Goal: Task Accomplishment & Management: Manage account settings

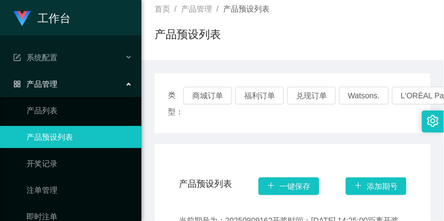
scroll to position [61, 0]
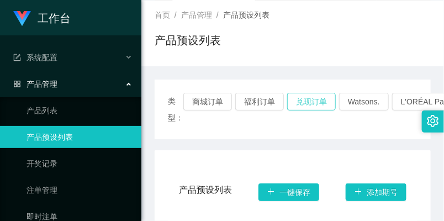
click at [318, 106] on button "兑现订单" at bounding box center [311, 102] width 49 height 18
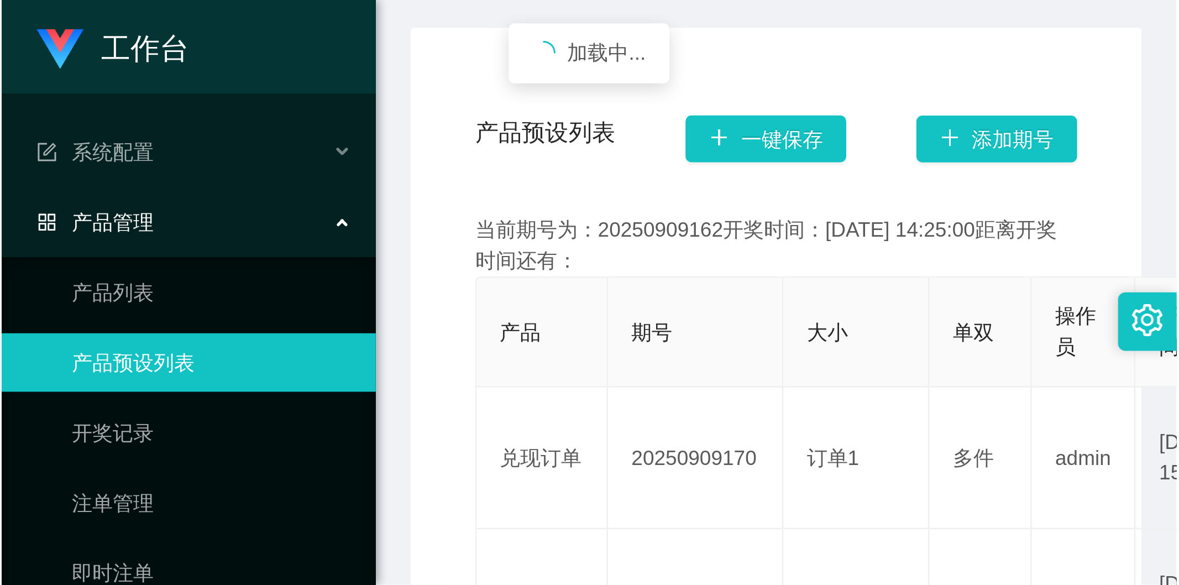
scroll to position [245, 0]
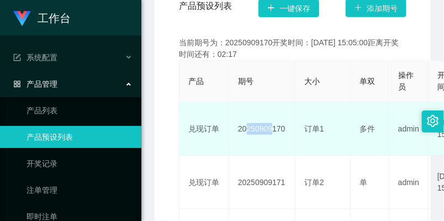
drag, startPoint x: 240, startPoint y: 124, endPoint x: 266, endPoint y: 129, distance: 26.5
click at [266, 129] on td "20250909170" at bounding box center [262, 129] width 66 height 54
click at [234, 131] on td "20250909170" at bounding box center [262, 129] width 66 height 54
drag, startPoint x: 234, startPoint y: 129, endPoint x: 286, endPoint y: 132, distance: 52.0
click at [286, 132] on td "20250909170" at bounding box center [262, 129] width 66 height 54
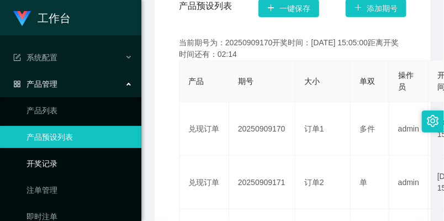
copy td "20250909170"
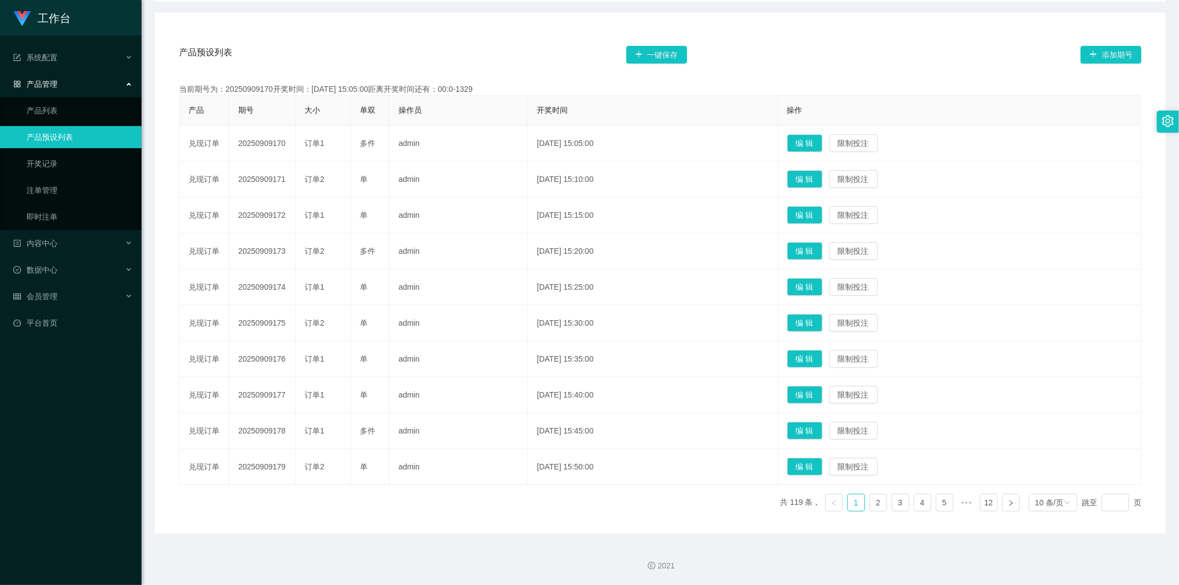
scroll to position [184, 0]
click at [93, 221] on div "会员管理" at bounding box center [71, 296] width 142 height 22
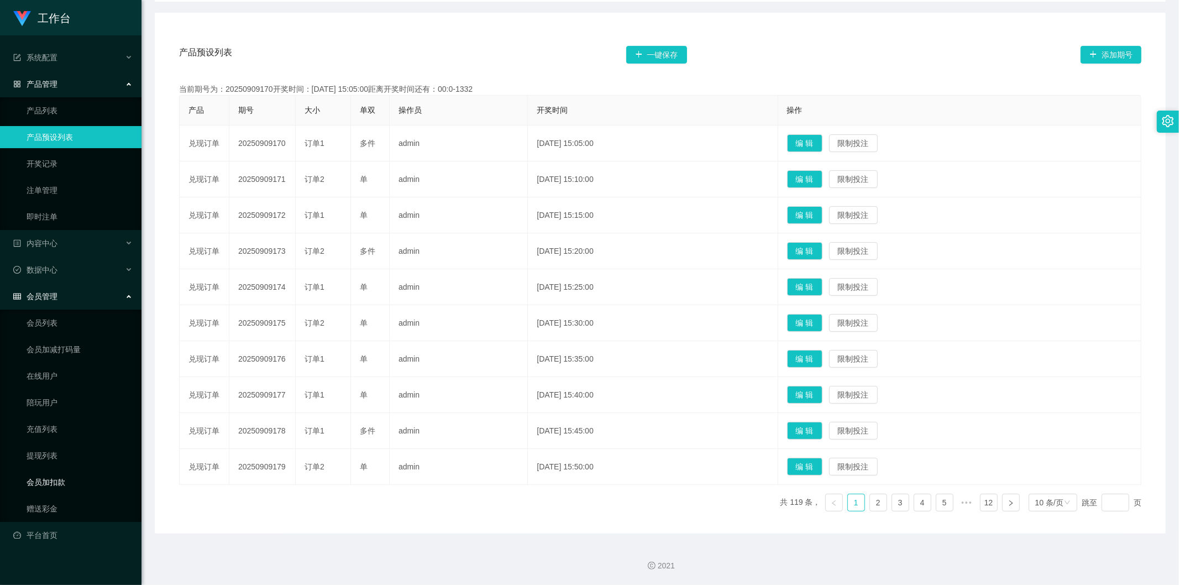
click at [96, 221] on link "会员加扣款" at bounding box center [80, 482] width 106 height 22
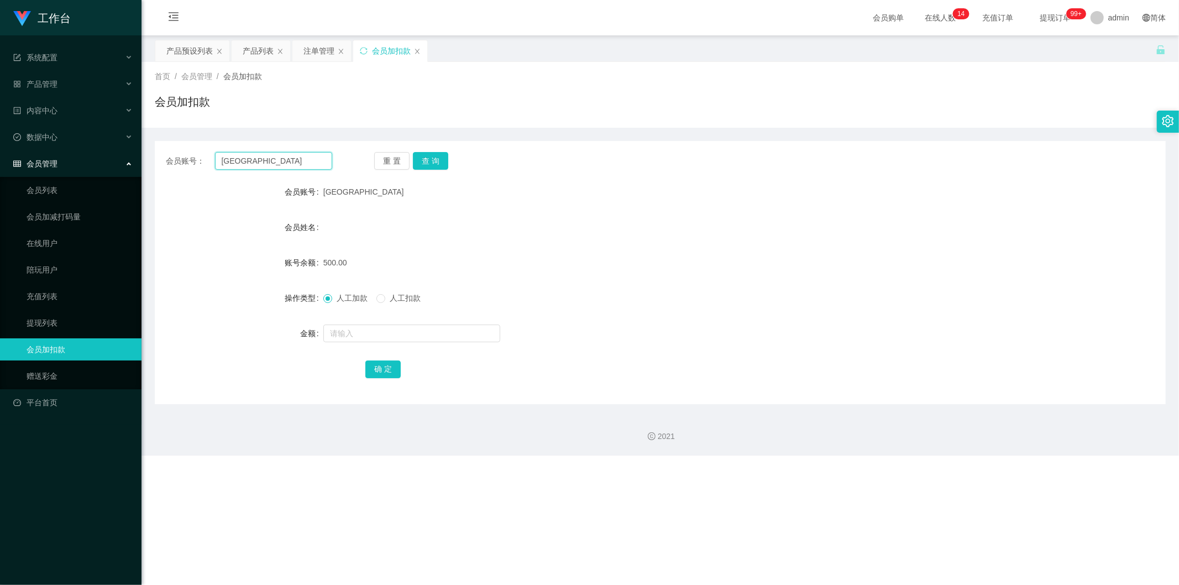
drag, startPoint x: 262, startPoint y: 159, endPoint x: 212, endPoint y: 158, distance: 49.8
click at [212, 158] on div "会员账号： [GEOGRAPHIC_DATA]" at bounding box center [249, 161] width 166 height 18
click at [422, 158] on button "查 询" at bounding box center [430, 161] width 35 height 18
click at [80, 196] on link "会员列表" at bounding box center [80, 190] width 106 height 22
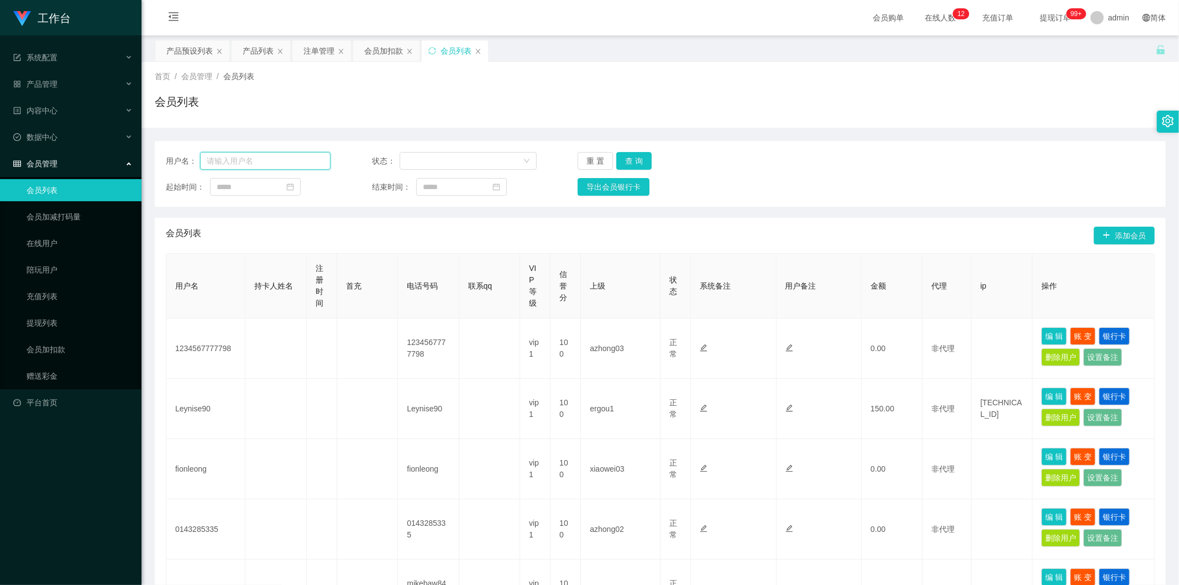
click at [269, 163] on input "text" at bounding box center [265, 161] width 130 height 18
paste input "[GEOGRAPHIC_DATA]"
type input "[GEOGRAPHIC_DATA]"
click at [444, 157] on button "查 询" at bounding box center [633, 161] width 35 height 18
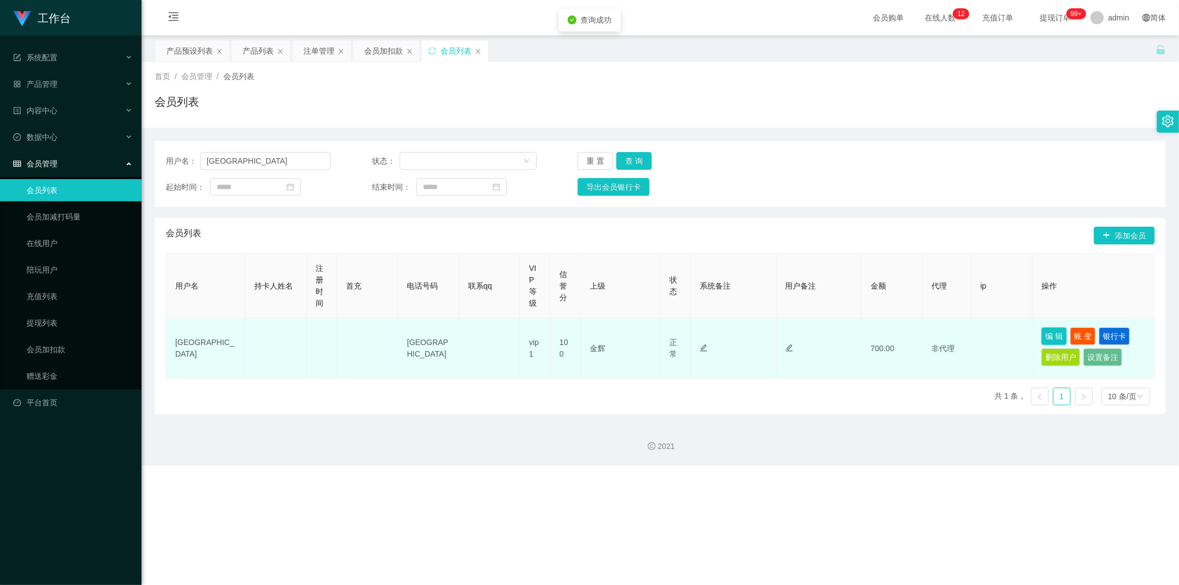
click at [444, 221] on button "编 辑" at bounding box center [1053, 336] width 25 height 18
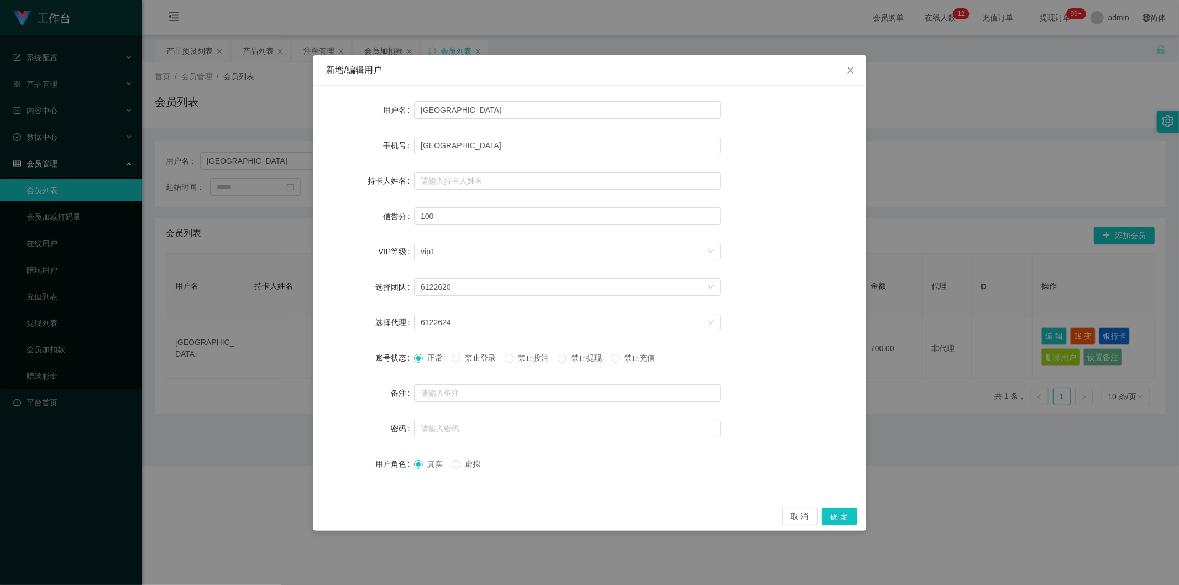
click at [444, 221] on span "禁止提现" at bounding box center [587, 357] width 40 height 9
click at [444, 221] on button "确 定" at bounding box center [839, 516] width 35 height 18
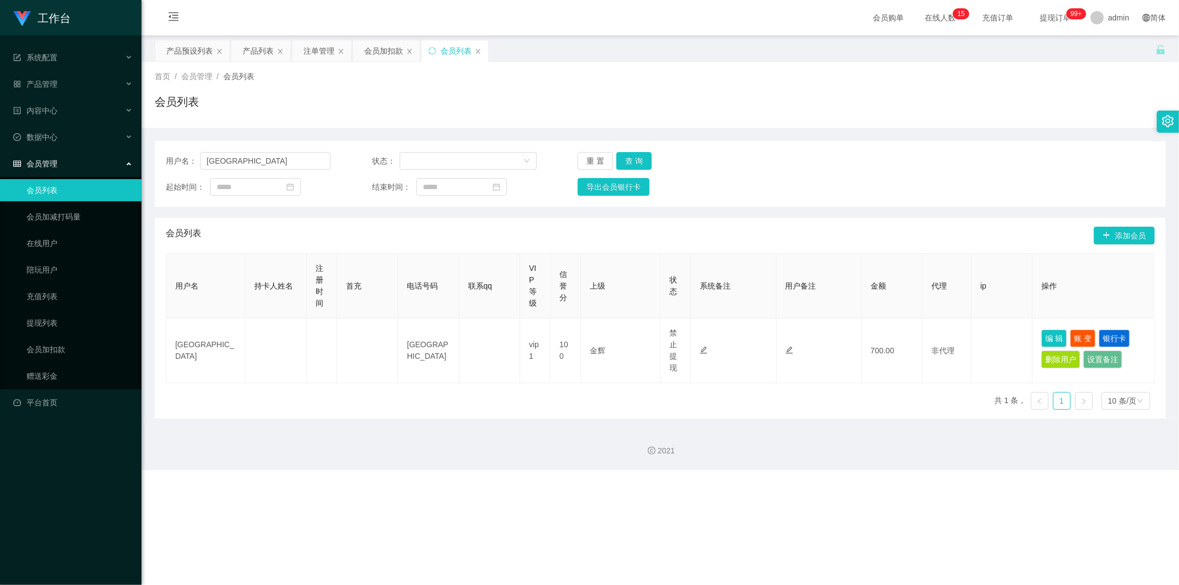
click at [73, 159] on div "会员管理" at bounding box center [71, 164] width 142 height 22
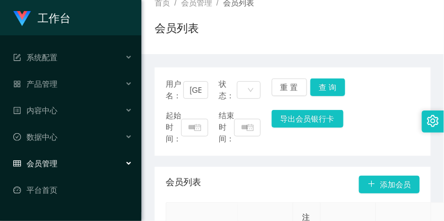
scroll to position [123, 0]
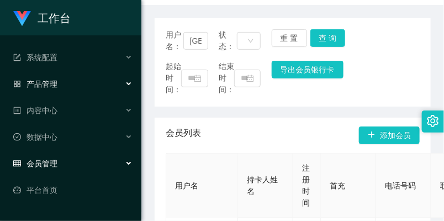
click at [54, 76] on div "产品管理" at bounding box center [71, 84] width 142 height 22
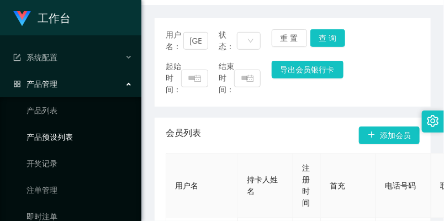
click at [66, 132] on link "产品预设列表" at bounding box center [80, 137] width 106 height 22
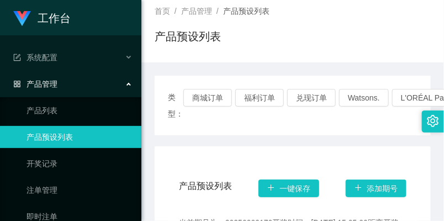
scroll to position [61, 0]
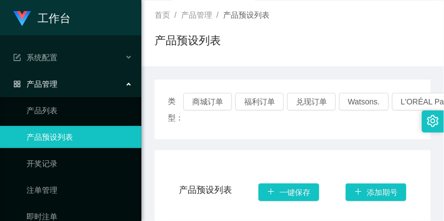
click at [214, 91] on div "类型： 商城订单 福利订单 兑现订单 Watsons. L'ORÉAL Paris. IKEA. [GEOGRAPHIC_DATA]. COURTS." at bounding box center [293, 110] width 276 height 60
click at [214, 98] on button "商城订单" at bounding box center [208, 102] width 49 height 18
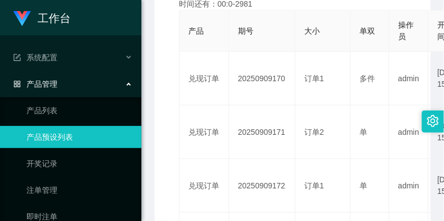
scroll to position [307, 0]
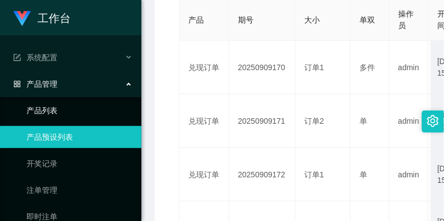
click at [91, 106] on link "产品列表" at bounding box center [80, 111] width 106 height 22
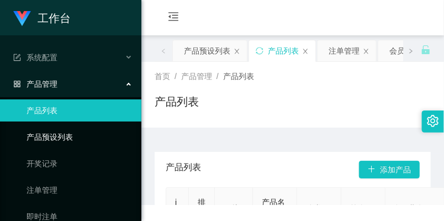
click at [83, 127] on link "产品预设列表" at bounding box center [80, 137] width 106 height 22
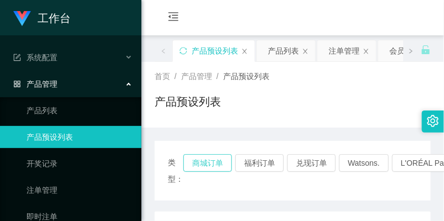
click at [200, 155] on button "商城订单" at bounding box center [208, 163] width 49 height 18
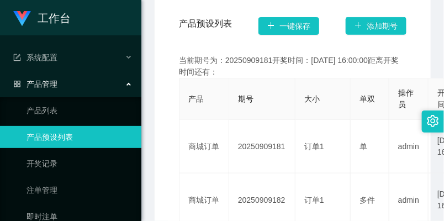
scroll to position [245, 0]
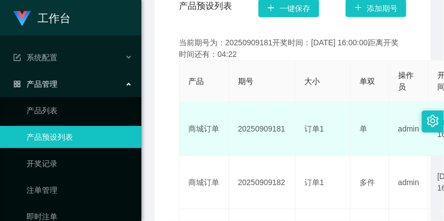
drag, startPoint x: 237, startPoint y: 125, endPoint x: 289, endPoint y: 128, distance: 52.6
click at [289, 128] on td "20250909181" at bounding box center [262, 129] width 66 height 54
copy td "20250909181"
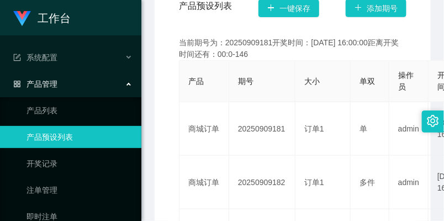
scroll to position [124, 0]
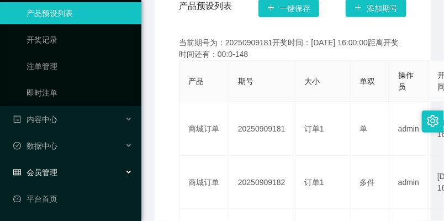
click at [67, 172] on div "会员管理" at bounding box center [71, 172] width 142 height 22
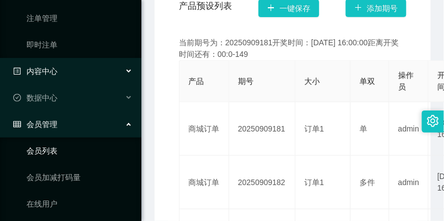
scroll to position [247, 0]
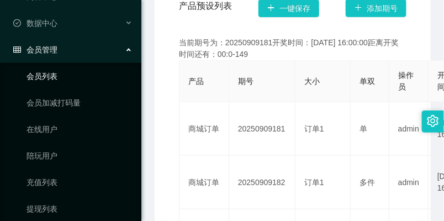
click at [73, 81] on link "会员列表" at bounding box center [80, 76] width 106 height 22
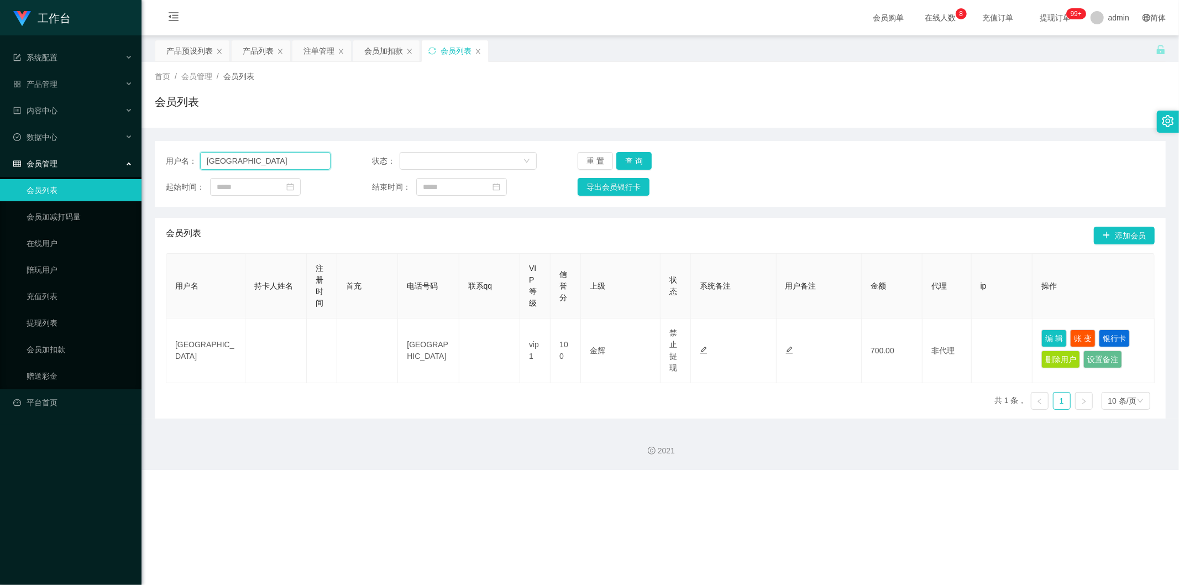
drag, startPoint x: 245, startPoint y: 163, endPoint x: 202, endPoint y: 168, distance: 44.0
click at [202, 168] on input "[GEOGRAPHIC_DATA]" at bounding box center [265, 161] width 130 height 18
paste input "81599597"
type input "81599597"
click at [444, 156] on button "查 询" at bounding box center [633, 161] width 35 height 18
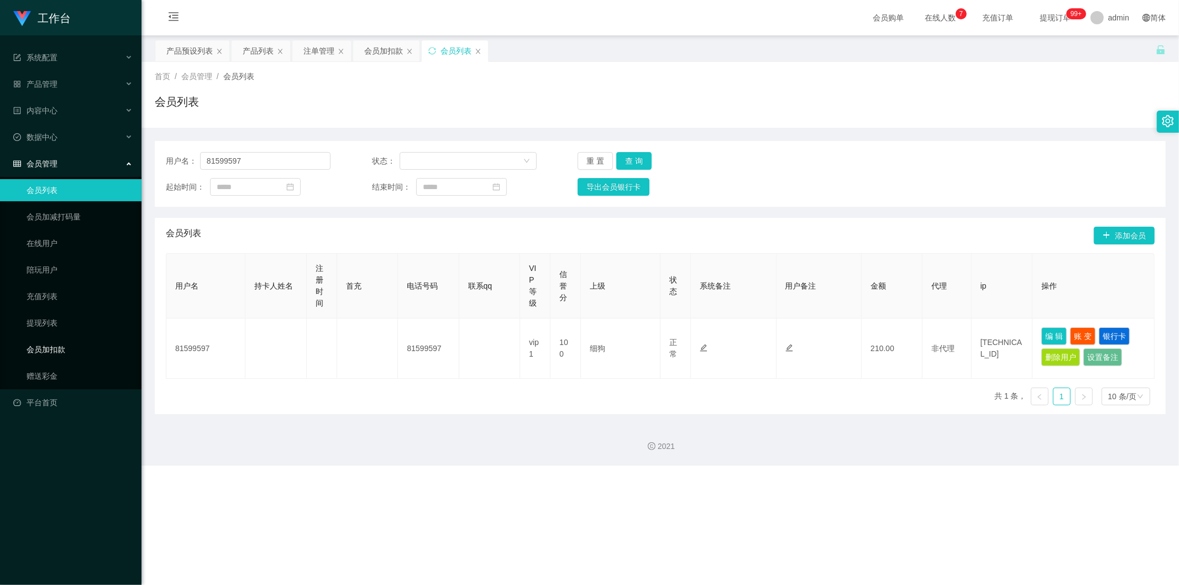
click at [67, 221] on link "会员加扣款" at bounding box center [80, 349] width 106 height 22
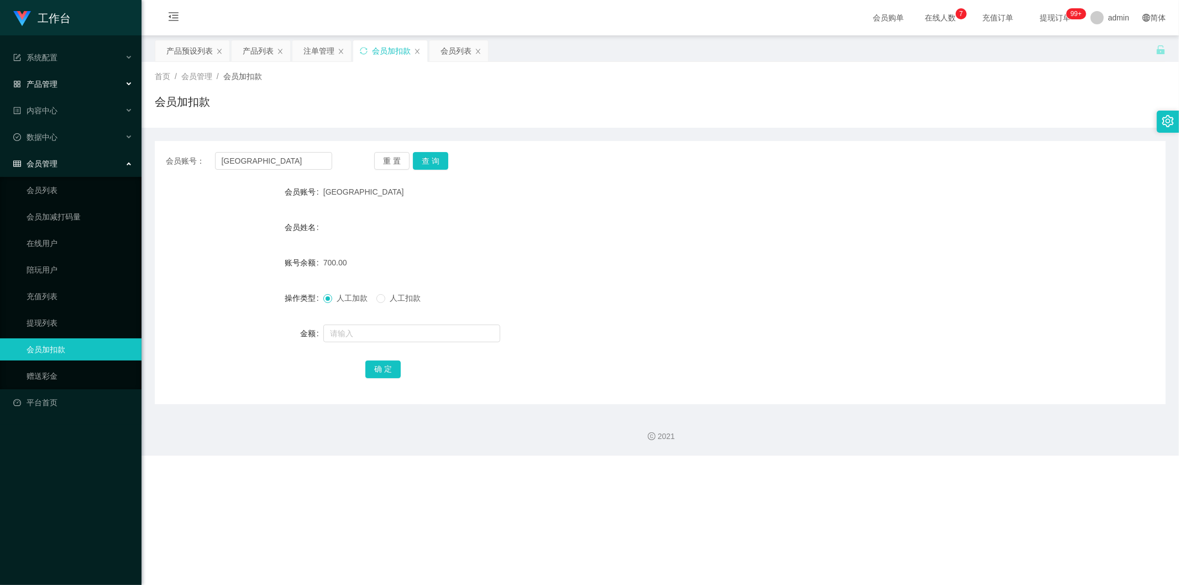
click at [63, 85] on div "产品管理" at bounding box center [71, 84] width 142 height 22
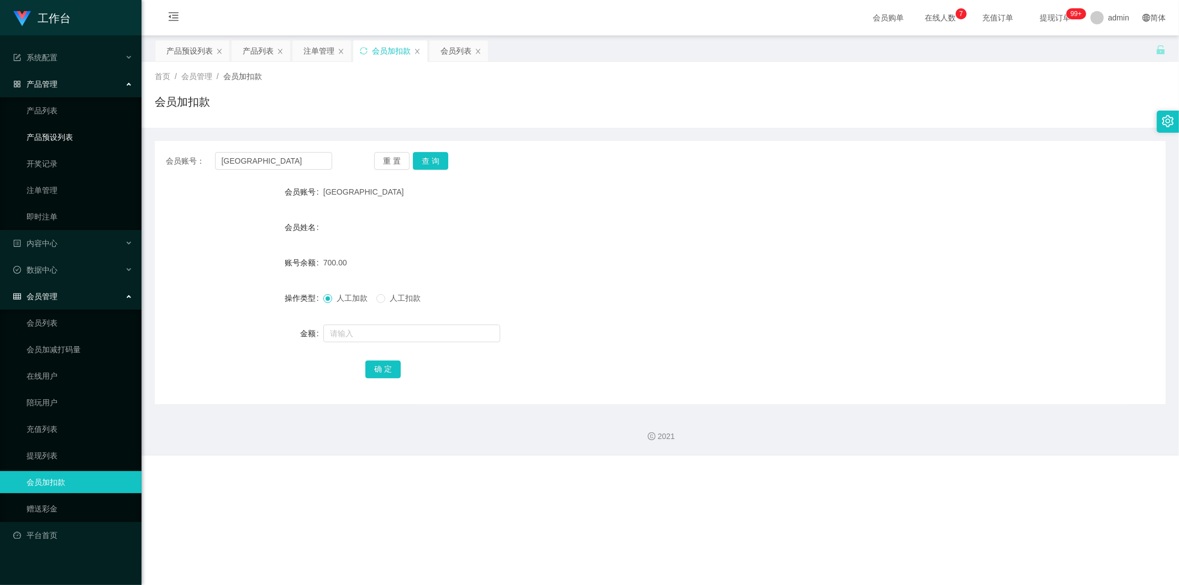
click at [71, 128] on link "产品预设列表" at bounding box center [80, 137] width 106 height 22
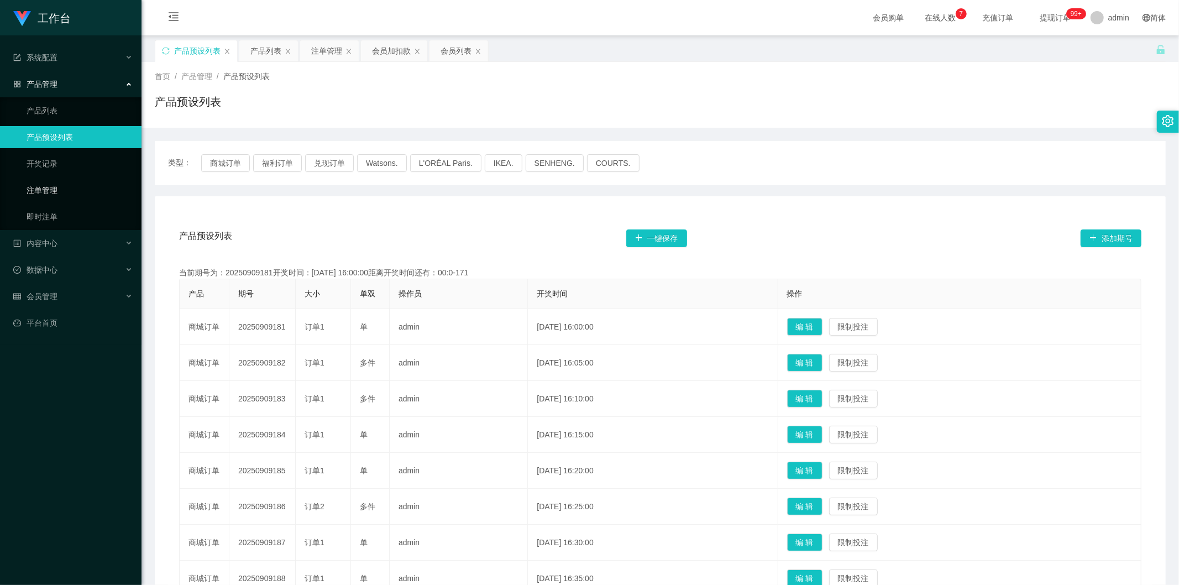
click at [80, 183] on link "注单管理" at bounding box center [80, 190] width 106 height 22
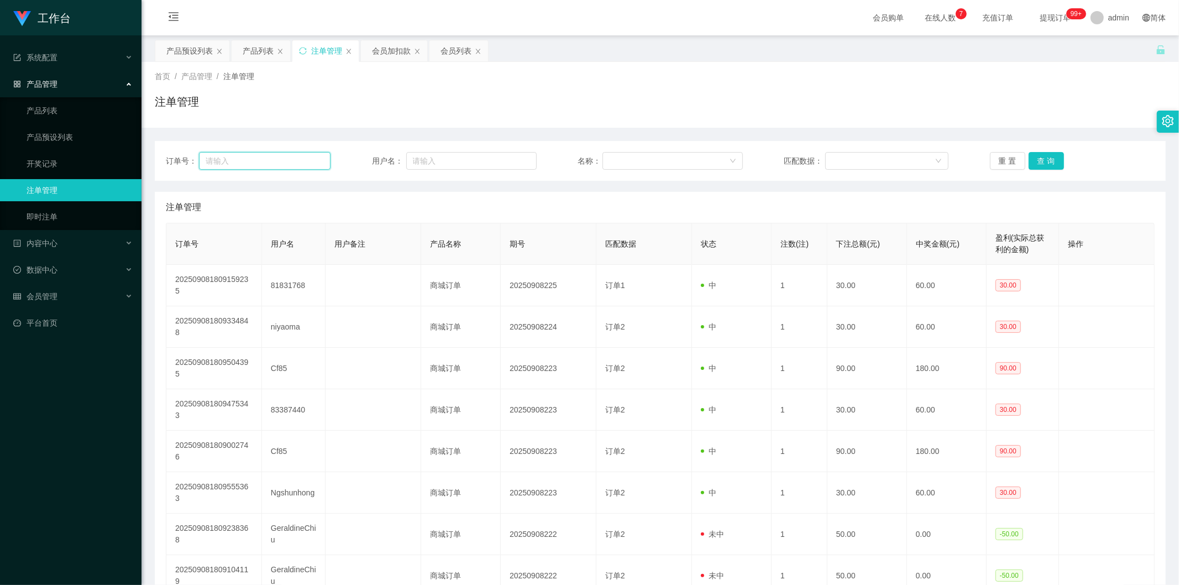
click at [279, 166] on input "text" at bounding box center [265, 161] width 132 height 18
paste input "81599597"
type input "81599597"
click at [444, 154] on button "查 询" at bounding box center [1046, 161] width 35 height 18
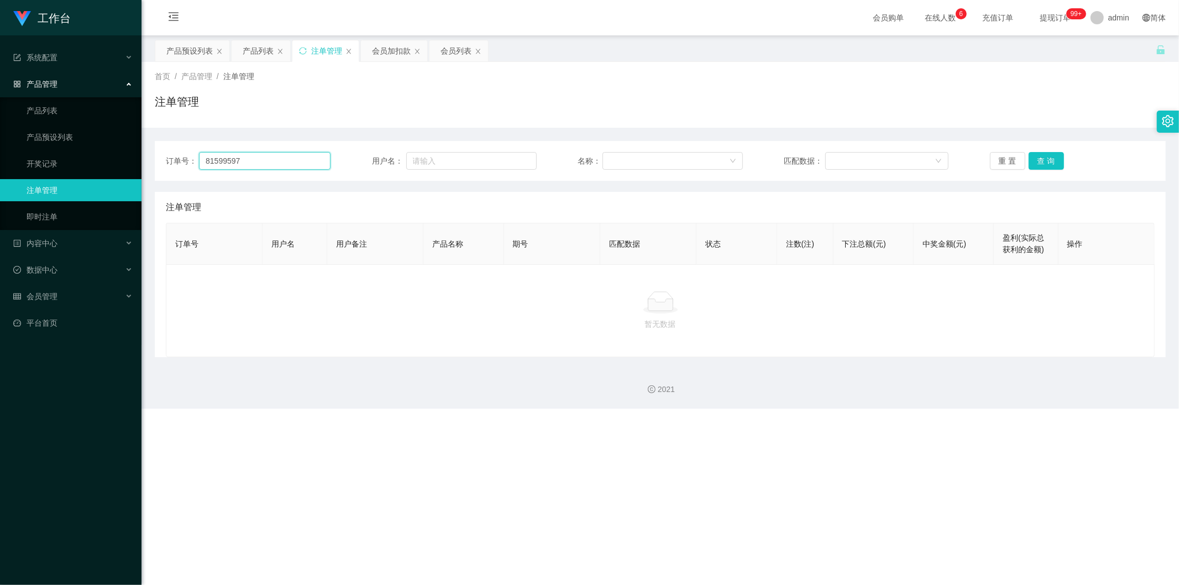
drag, startPoint x: 249, startPoint y: 157, endPoint x: 197, endPoint y: 156, distance: 51.4
click at [197, 156] on div "订单号： 81599597" at bounding box center [248, 161] width 165 height 18
click at [88, 118] on link "产品列表" at bounding box center [80, 111] width 106 height 22
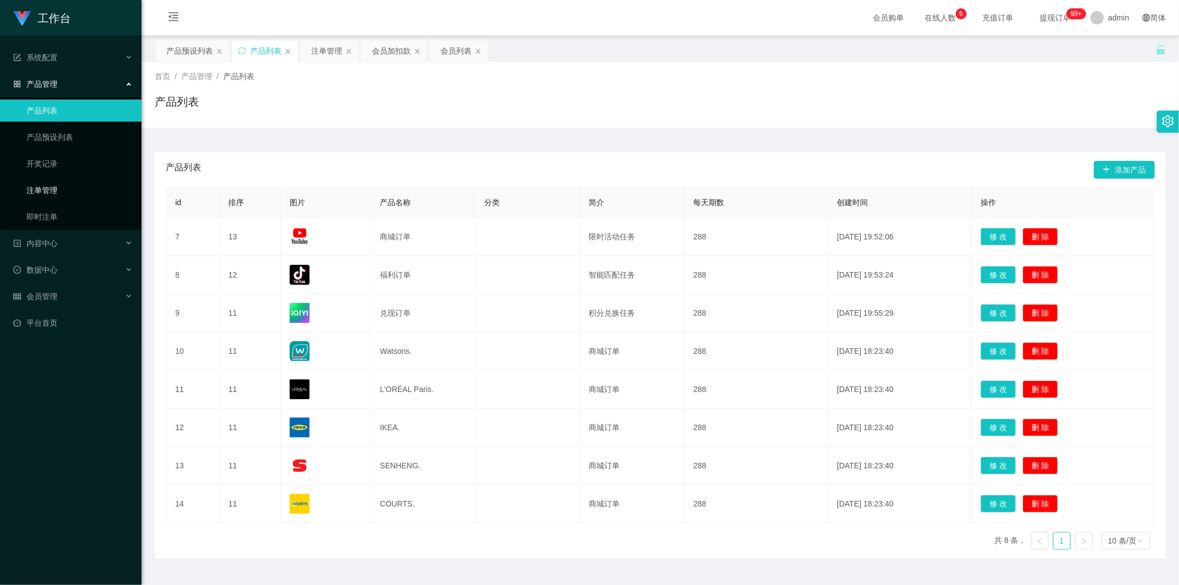
click at [89, 183] on link "注单管理" at bounding box center [80, 190] width 106 height 22
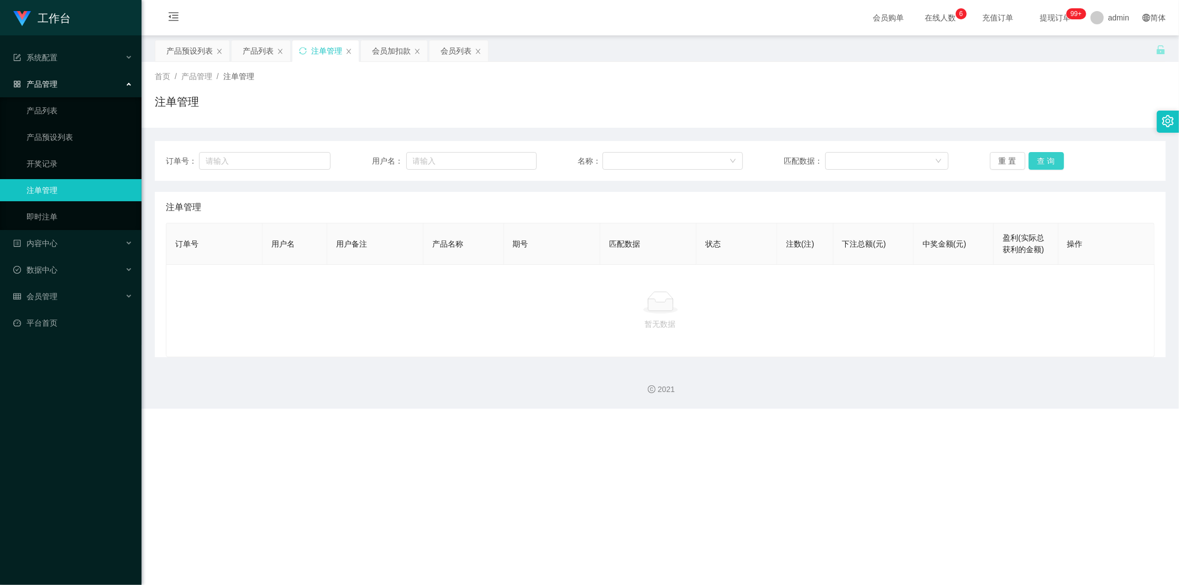
click at [444, 154] on button "查 询" at bounding box center [1046, 161] width 35 height 18
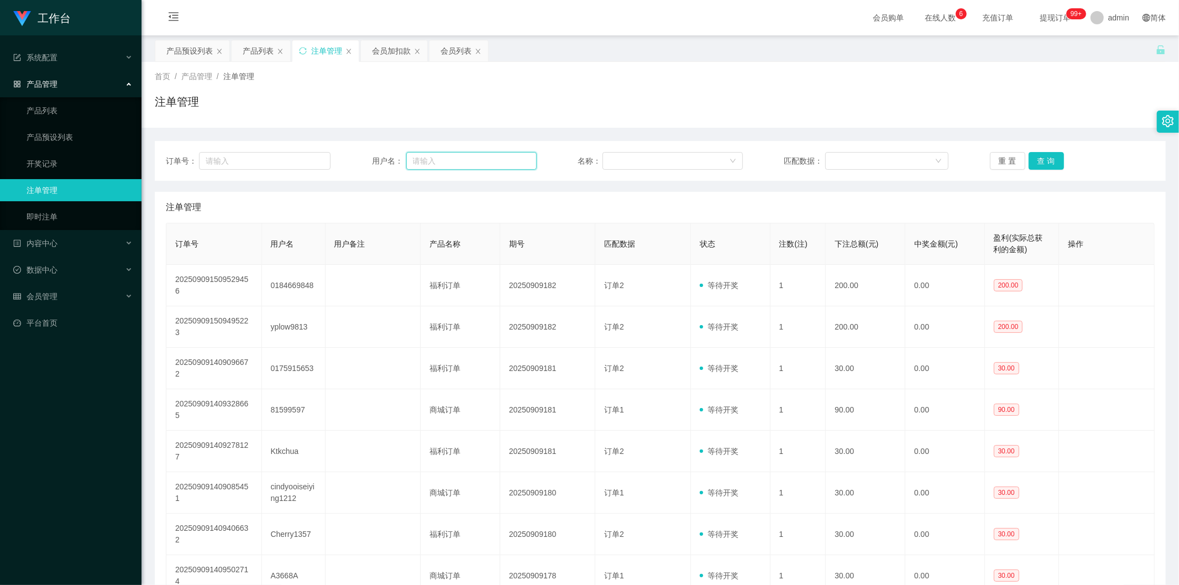
click at [444, 156] on input "text" at bounding box center [471, 161] width 130 height 18
paste input "81599597"
type input "81599597"
click at [444, 161] on button "查 询" at bounding box center [1046, 161] width 35 height 18
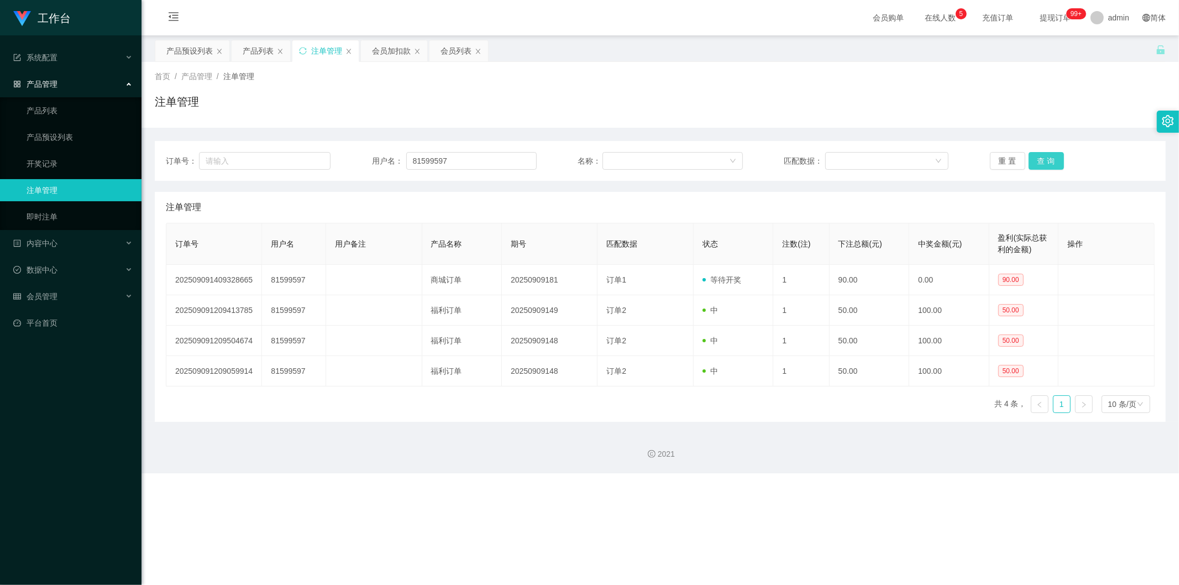
click at [444, 156] on button "查 询" at bounding box center [1046, 161] width 35 height 18
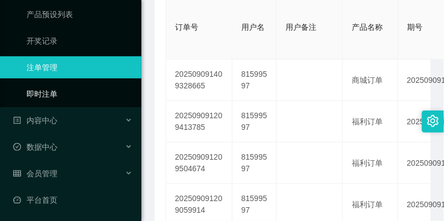
scroll to position [124, 0]
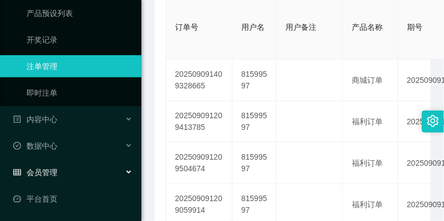
click at [76, 161] on div "会员管理" at bounding box center [71, 172] width 142 height 22
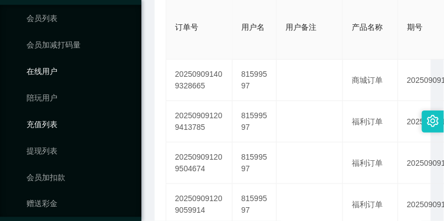
scroll to position [308, 0]
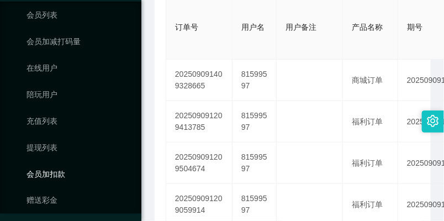
click at [81, 168] on link "会员加扣款" at bounding box center [80, 174] width 106 height 22
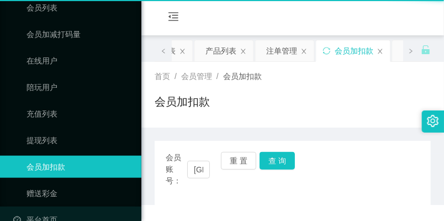
scroll to position [175, 0]
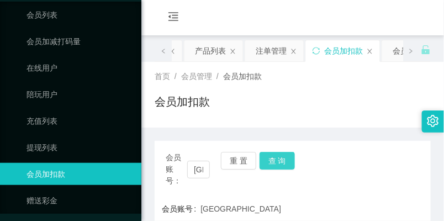
click at [275, 160] on button "查 询" at bounding box center [277, 161] width 35 height 18
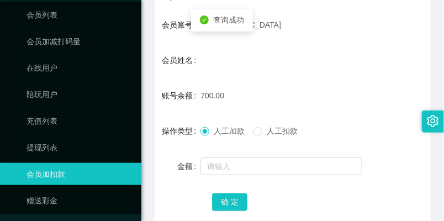
scroll to position [0, 0]
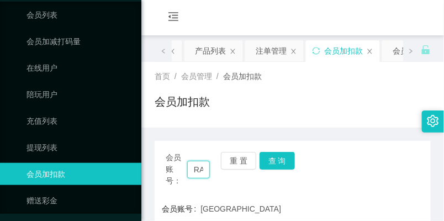
drag, startPoint x: 192, startPoint y: 164, endPoint x: 241, endPoint y: 180, distance: 51.0
click at [241, 180] on div "会员账号： Singapore 重 置 查 询" at bounding box center [293, 169] width 276 height 35
paste input "81599597"
type input "81599597"
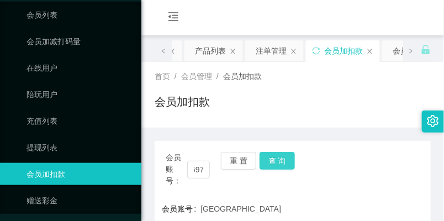
click at [274, 155] on button "查 询" at bounding box center [277, 161] width 35 height 18
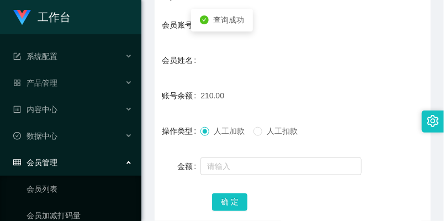
scroll to position [0, 0]
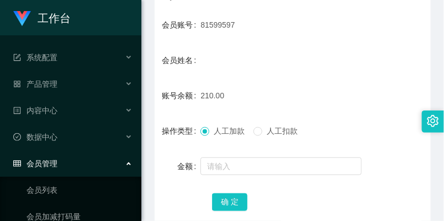
click at [56, 153] on div "会员管理" at bounding box center [71, 164] width 142 height 22
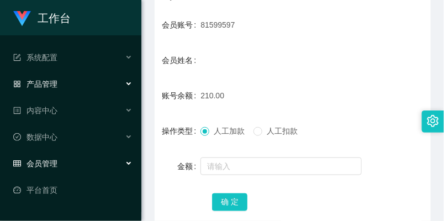
click at [59, 92] on div "产品管理" at bounding box center [71, 84] width 142 height 22
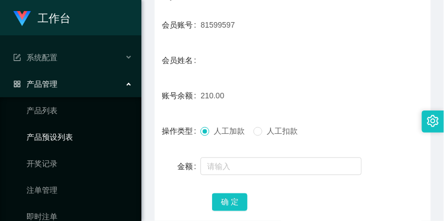
click at [69, 129] on link "产品预设列表" at bounding box center [80, 137] width 106 height 22
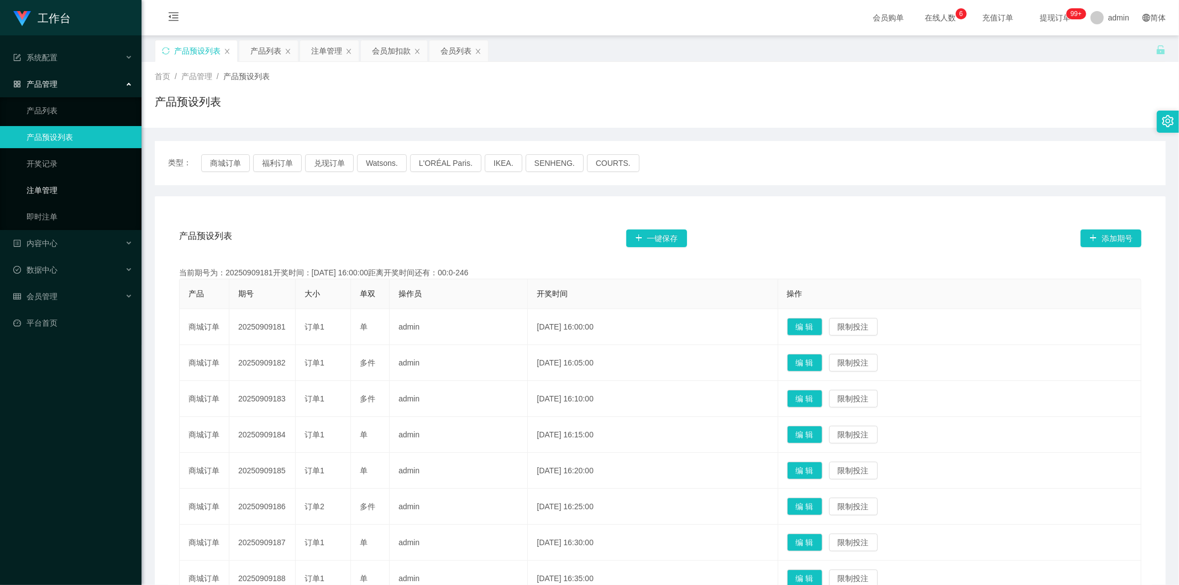
click at [67, 190] on link "注单管理" at bounding box center [80, 190] width 106 height 22
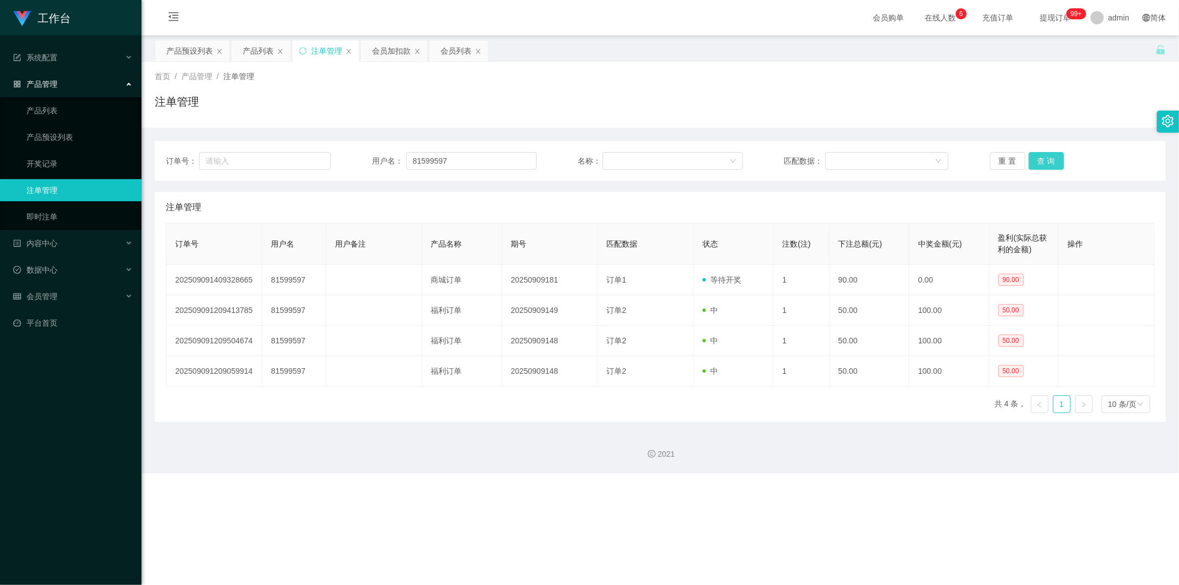
click at [444, 163] on button "查 询" at bounding box center [1046, 161] width 35 height 18
drag, startPoint x: 444, startPoint y: 163, endPoint x: 393, endPoint y: 166, distance: 51.0
click at [393, 166] on div "用户名： 81599597" at bounding box center [454, 161] width 165 height 18
click at [444, 156] on button "查 询" at bounding box center [1046, 161] width 35 height 18
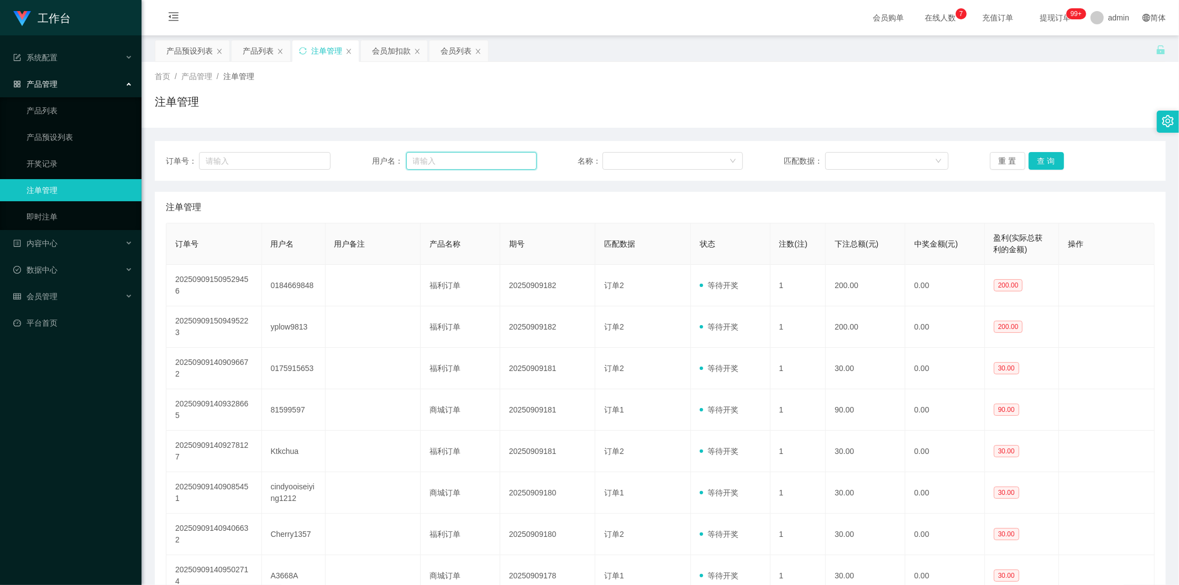
click at [444, 159] on input "text" at bounding box center [471, 161] width 130 height 18
paste input "81599597"
type input "81599597"
click at [444, 164] on button "查 询" at bounding box center [1046, 161] width 35 height 18
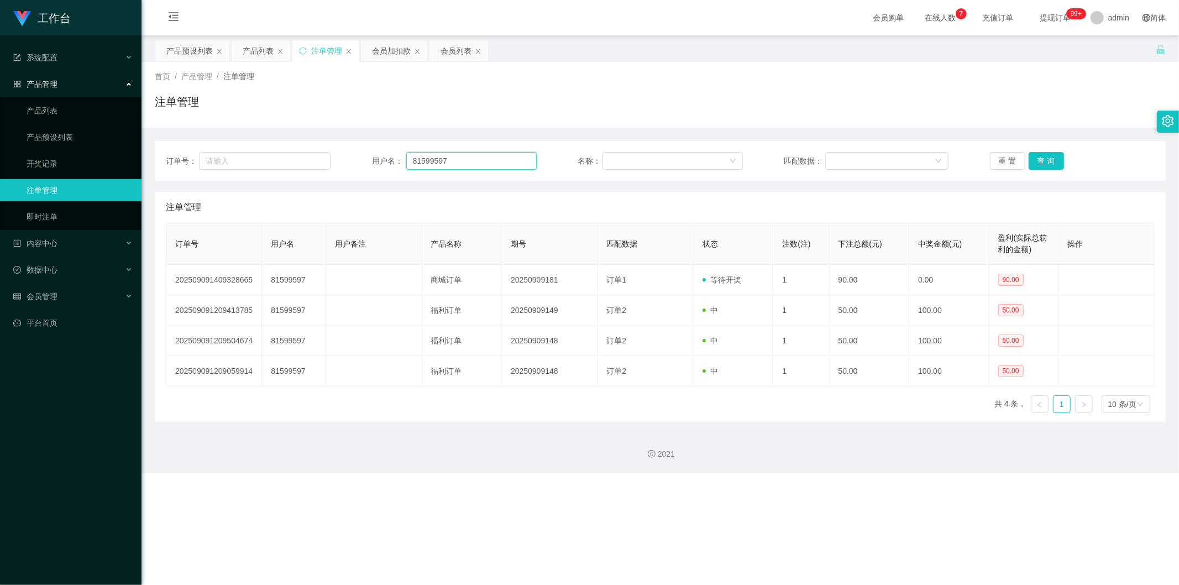
drag, startPoint x: 461, startPoint y: 163, endPoint x: 402, endPoint y: 169, distance: 59.0
click at [402, 169] on div "用户名： 81599597" at bounding box center [454, 161] width 165 height 18
click at [35, 221] on div "会员管理" at bounding box center [71, 296] width 142 height 22
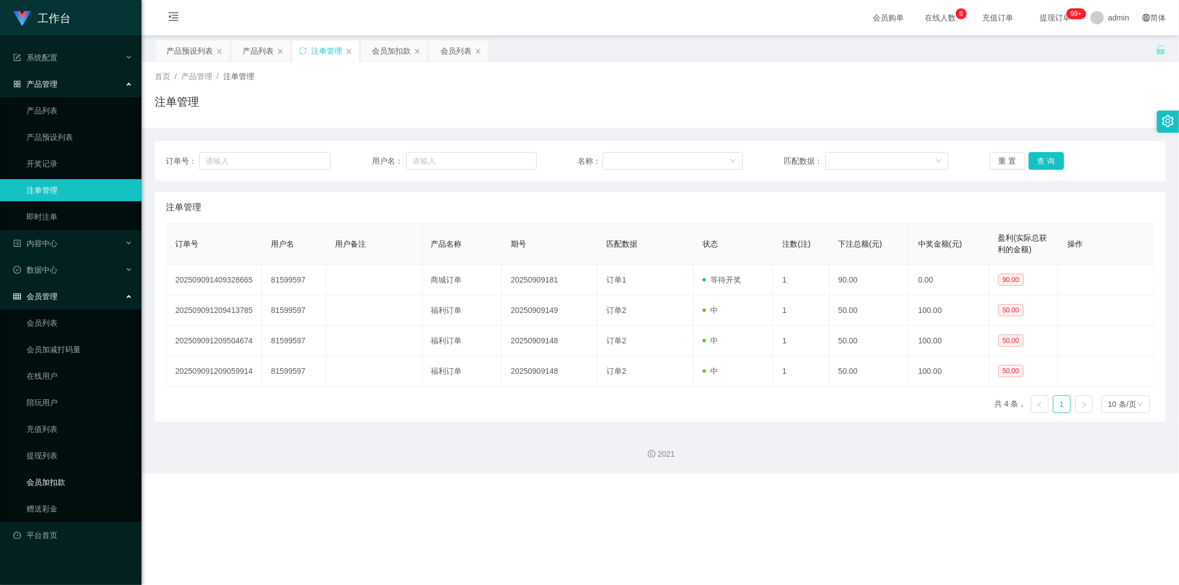
click at [70, 221] on link "会员加扣款" at bounding box center [80, 482] width 106 height 22
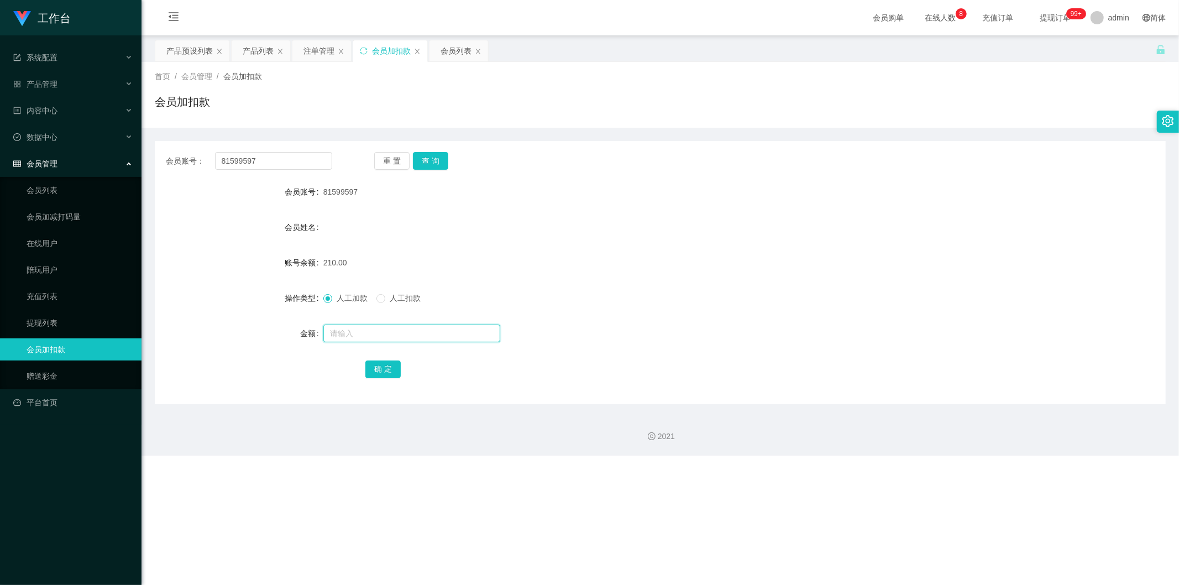
click at [357, 221] on input "text" at bounding box center [411, 333] width 177 height 18
type input "180"
click at [383, 221] on button "确 定" at bounding box center [382, 369] width 35 height 18
click at [64, 156] on div "会员管理" at bounding box center [71, 164] width 142 height 22
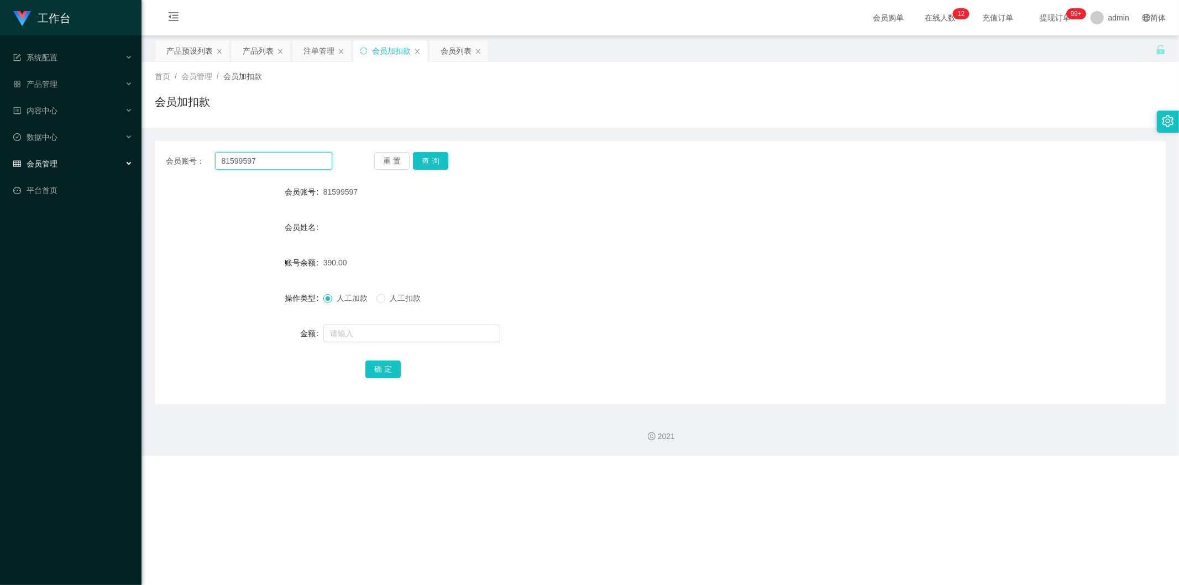
drag, startPoint x: 261, startPoint y: 163, endPoint x: 212, endPoint y: 163, distance: 49.2
click at [212, 163] on div "会员账号： 81599597" at bounding box center [249, 161] width 166 height 18
click at [66, 166] on div "会员管理" at bounding box center [71, 164] width 142 height 22
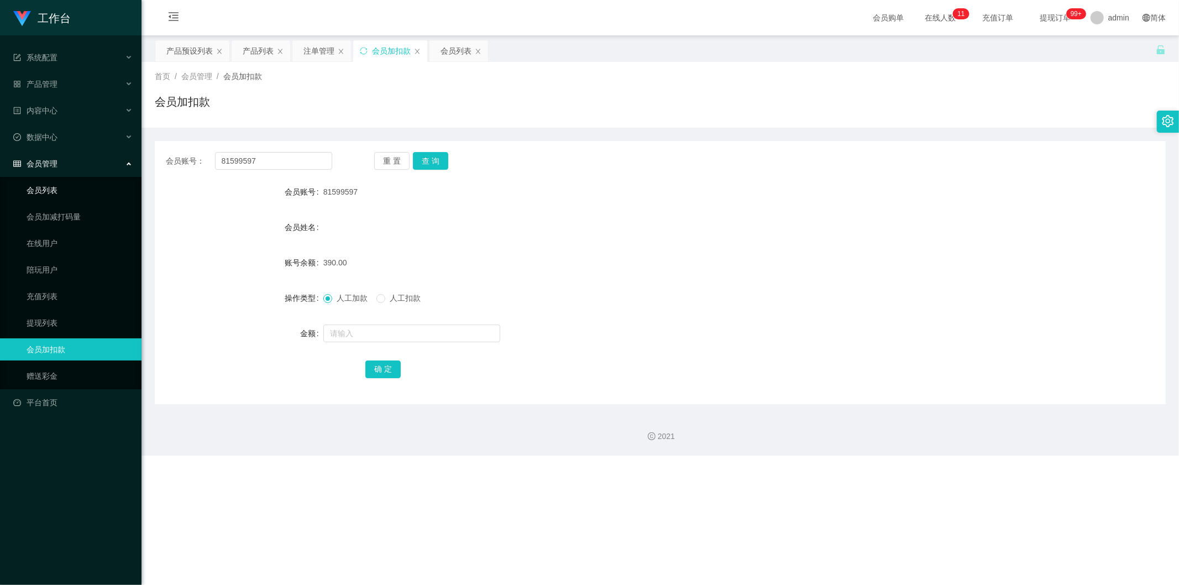
click at [68, 189] on link "会员列表" at bounding box center [80, 190] width 106 height 22
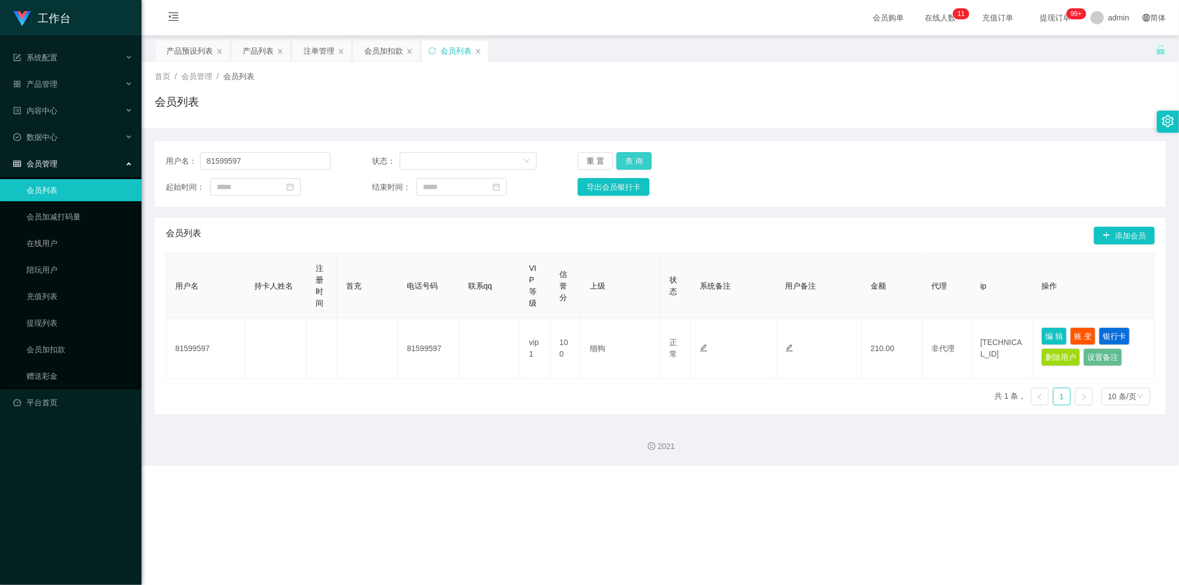
click at [444, 157] on button "查 询" at bounding box center [633, 161] width 35 height 18
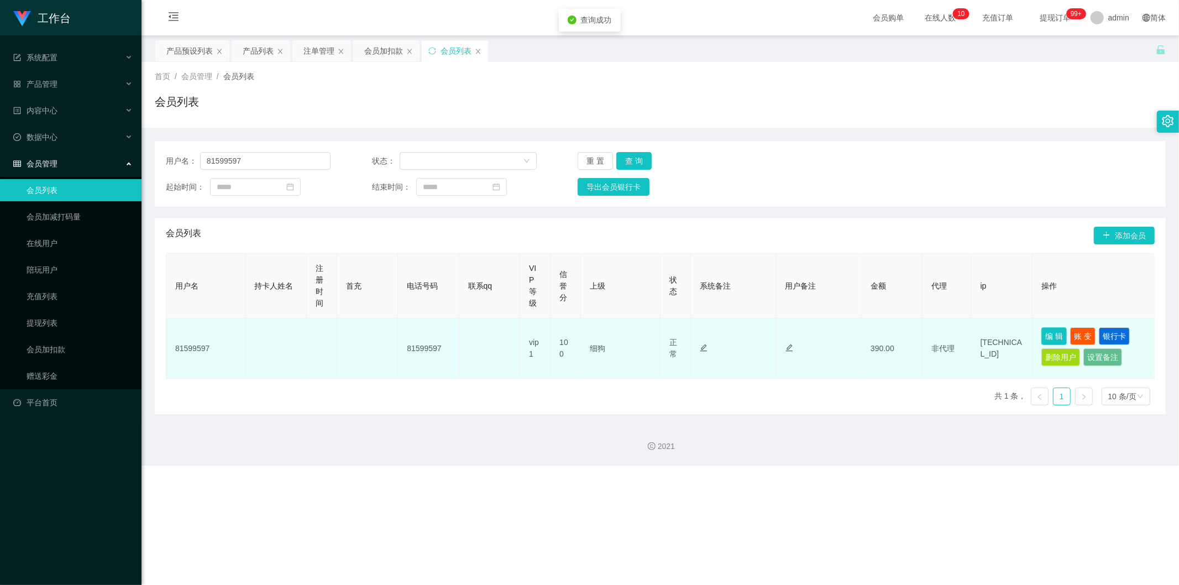
click at [444, 221] on button "编 辑" at bounding box center [1053, 336] width 25 height 18
type input "81599597"
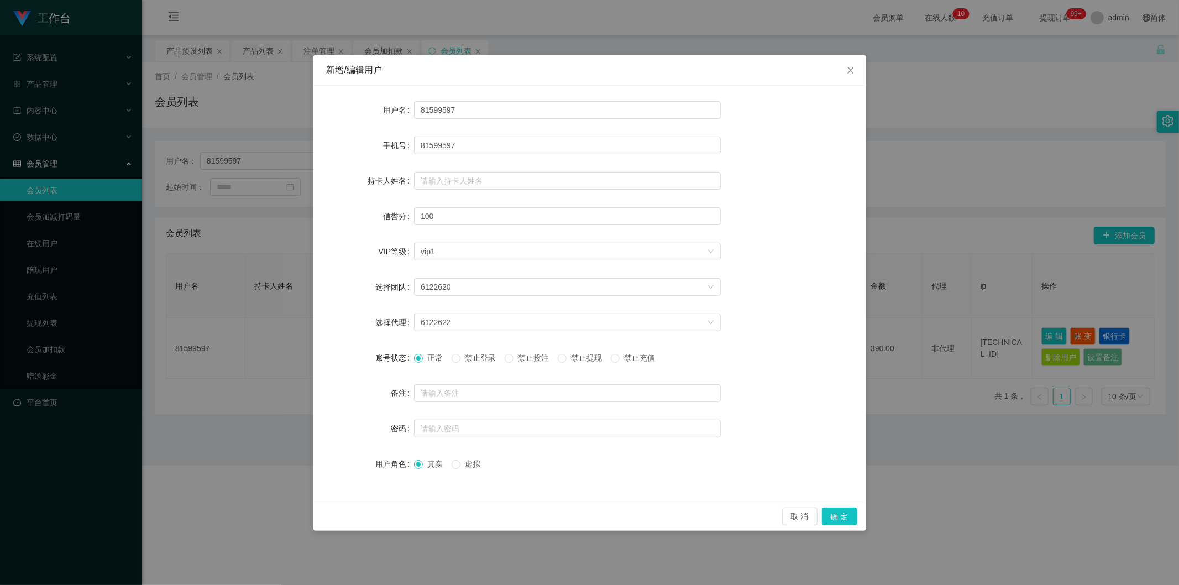
click at [444, 221] on span "禁止提现" at bounding box center [587, 357] width 40 height 9
click at [444, 221] on button "确 定" at bounding box center [839, 516] width 35 height 18
